Goal: Navigation & Orientation: Find specific page/section

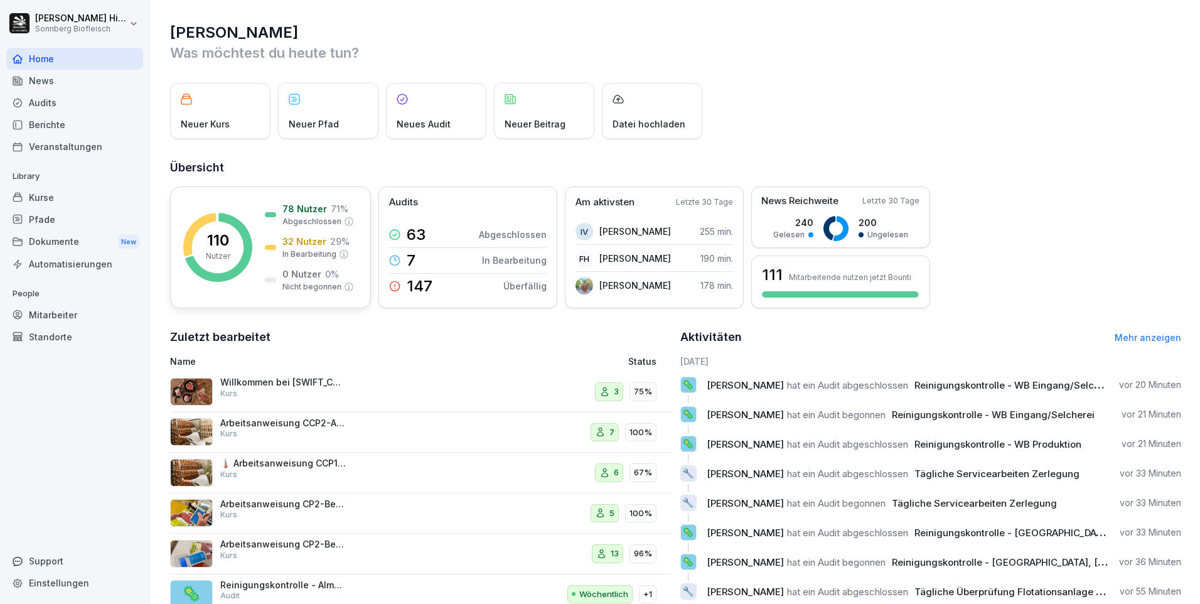
click at [256, 244] on div "110 Nutzer 78 Nutzer 71 % Abgeschlossen 32 Nutzer 29 % In Bearbeitung 0 Nutzer …" at bounding box center [270, 247] width 201 height 122
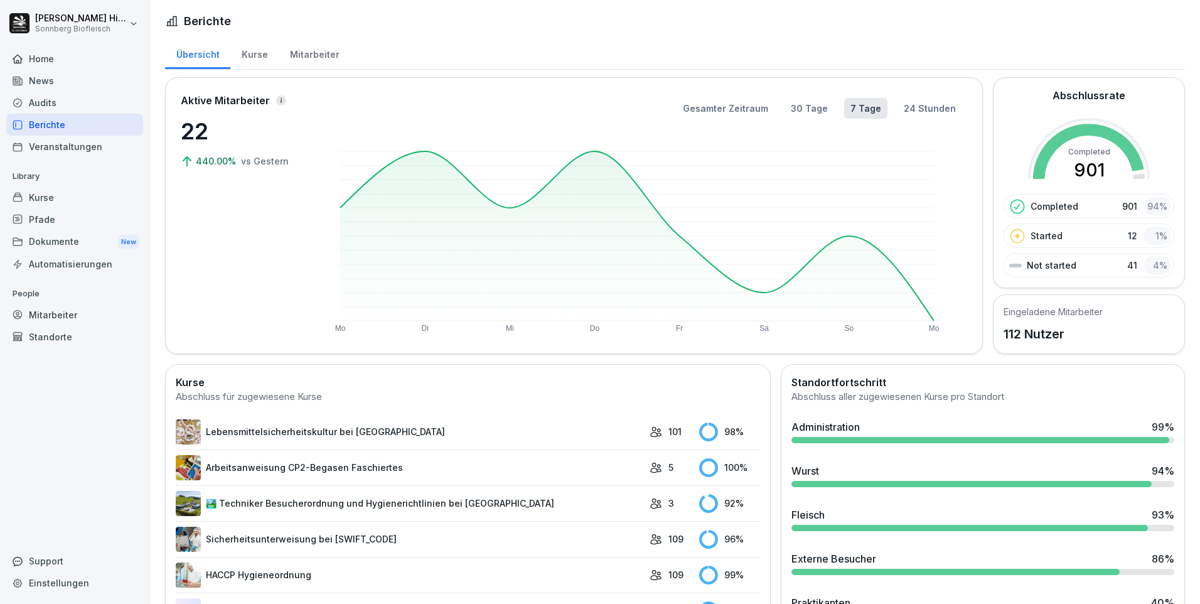
click at [63, 100] on div "Audits" at bounding box center [74, 103] width 137 height 22
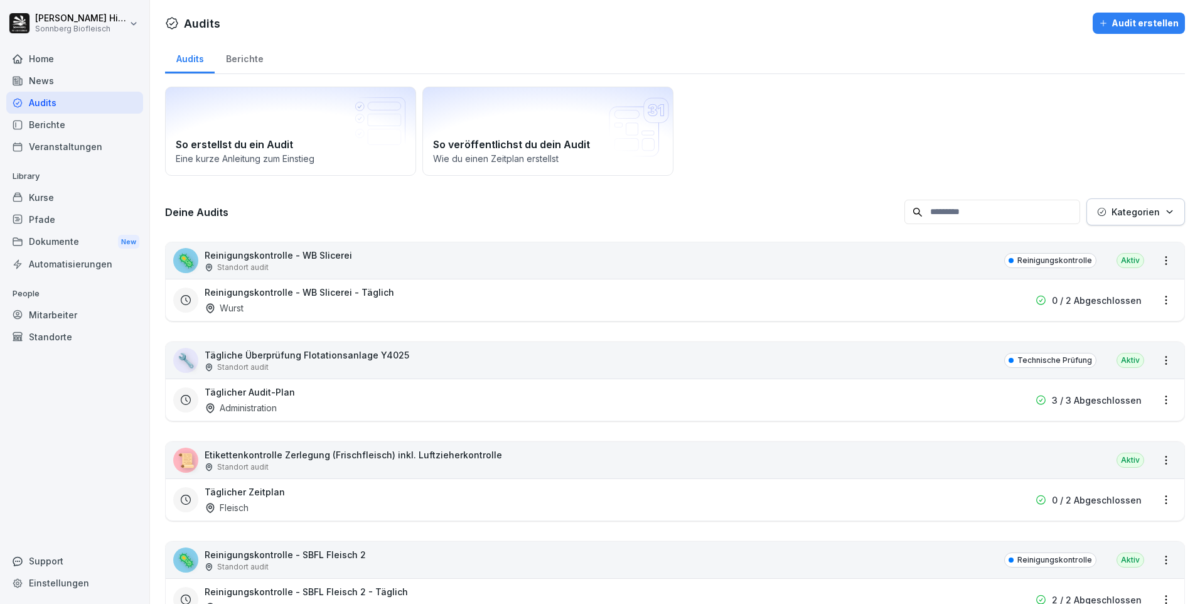
click at [40, 102] on div "Audits" at bounding box center [74, 103] width 137 height 22
click at [51, 55] on div "Home" at bounding box center [74, 59] width 137 height 22
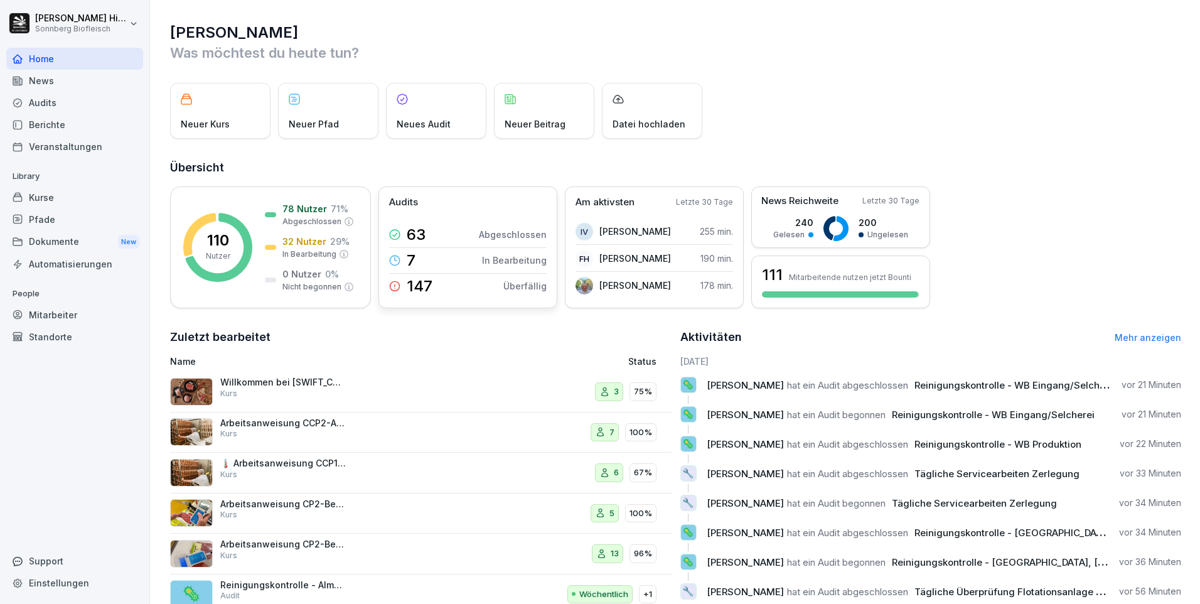
click at [437, 231] on div "63 Abgeschlossen" at bounding box center [468, 234] width 158 height 25
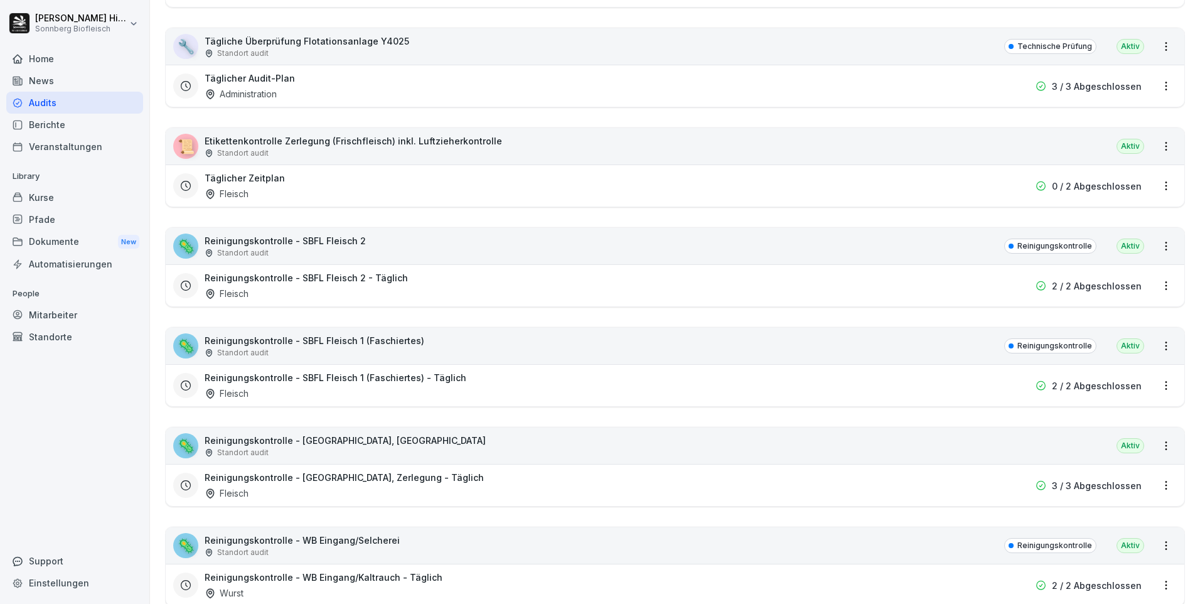
scroll to position [251, 0]
